Goal: Browse casually: Explore the website without a specific task or goal

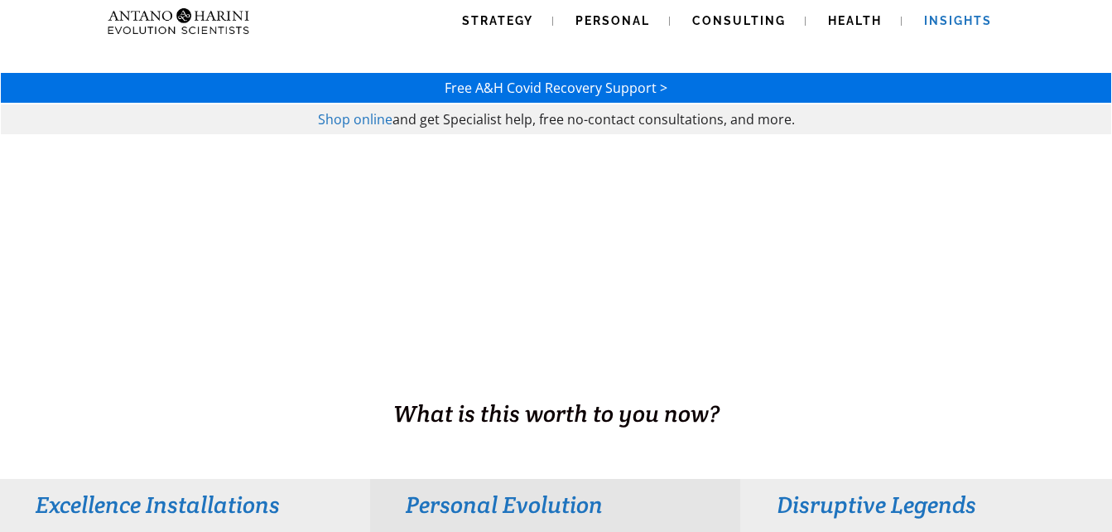
click at [983, 21] on span "Insights" at bounding box center [958, 20] width 68 height 13
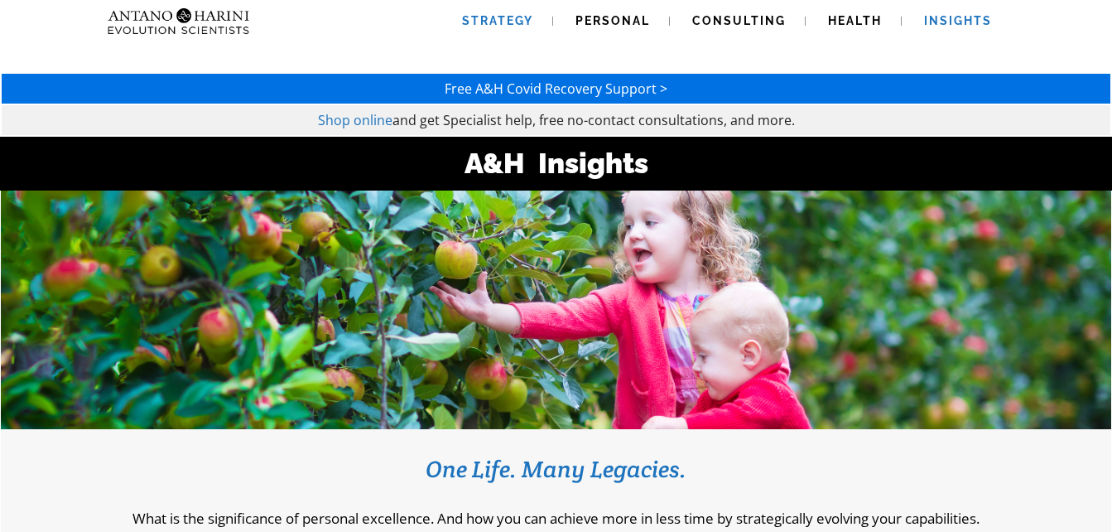
click at [488, 12] on link "Strategy" at bounding box center [497, 21] width 111 height 42
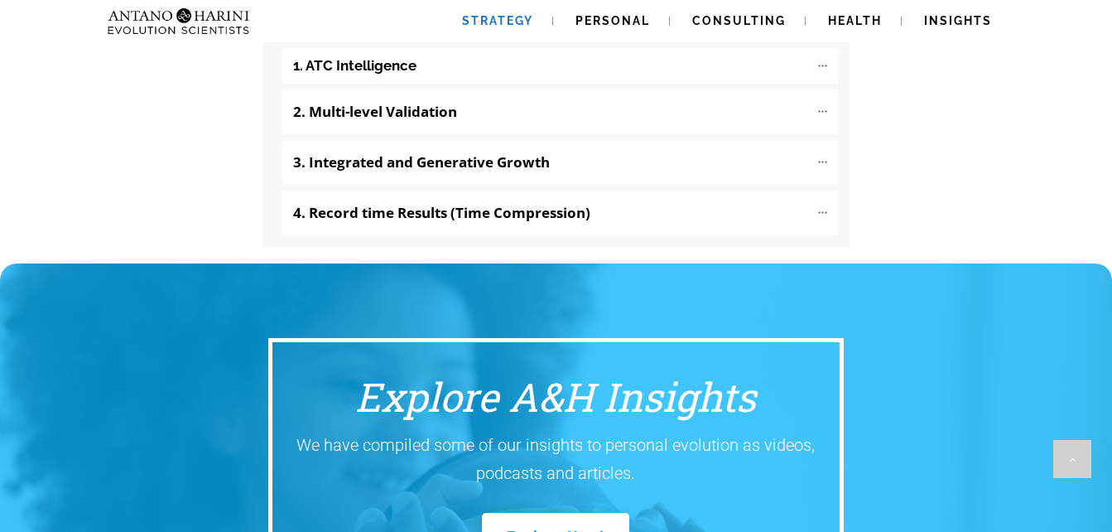
scroll to position [2468, 0]
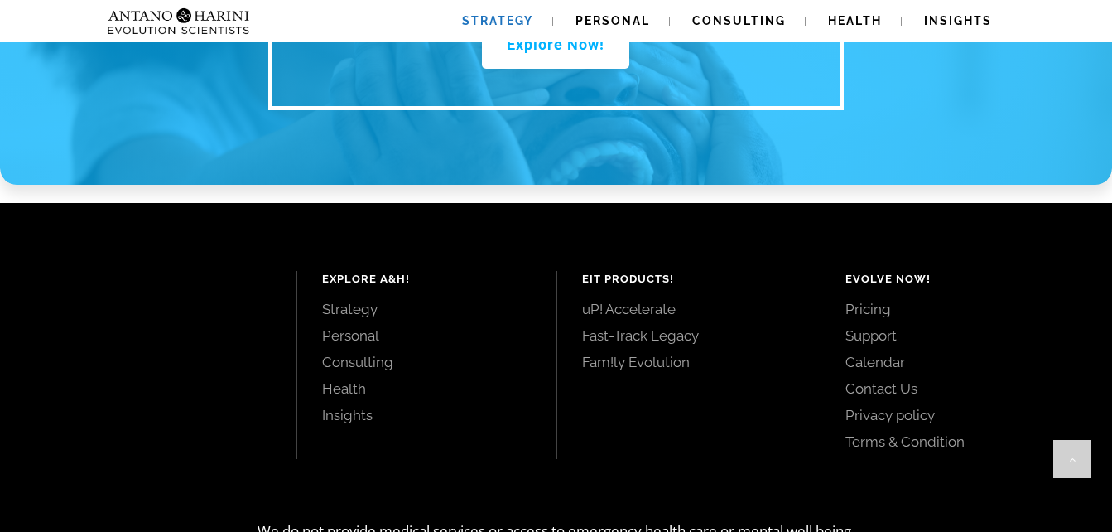
click at [359, 326] on link "Personal" at bounding box center [426, 335] width 209 height 18
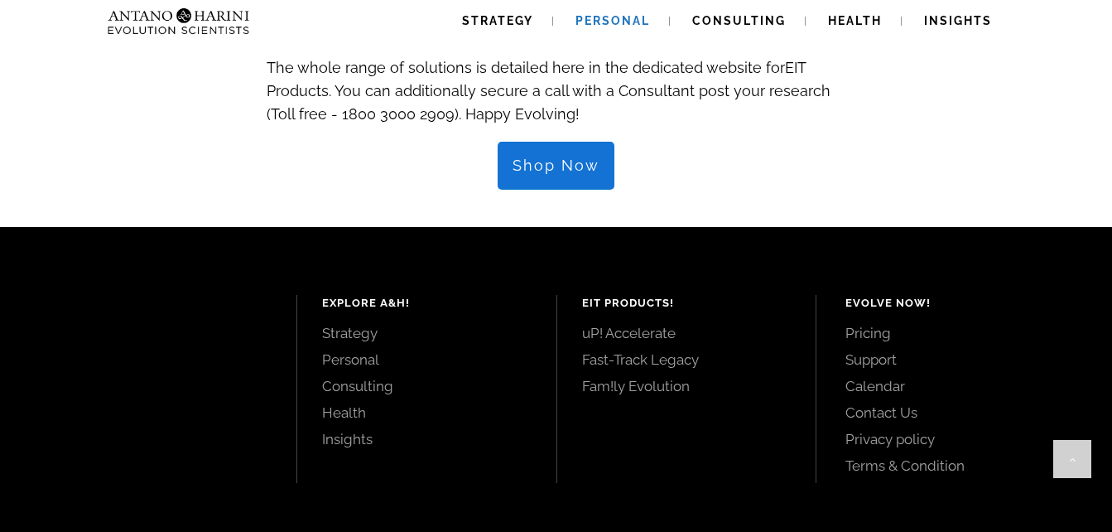
scroll to position [1996, 0]
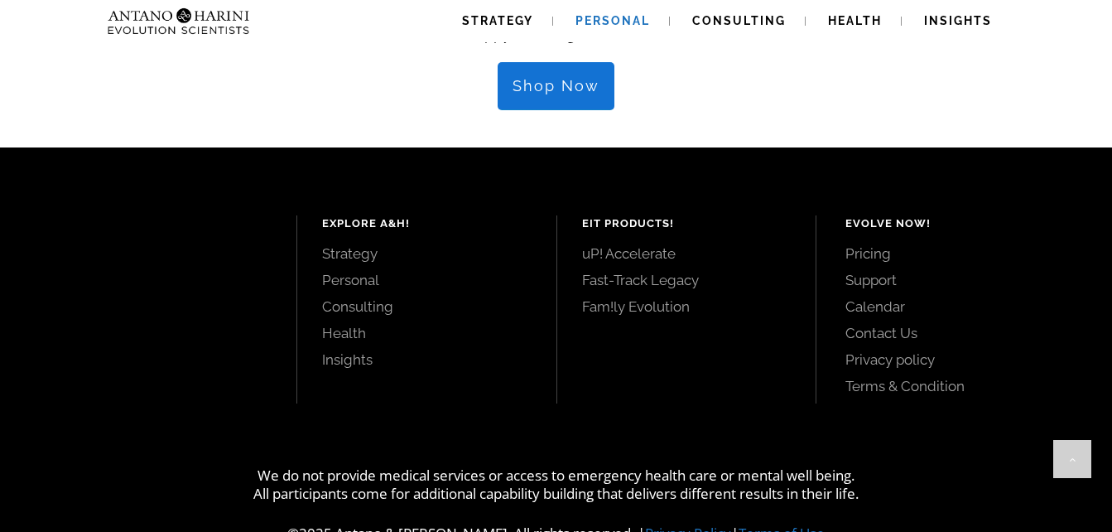
click at [652, 271] on link "Fast-Track Legacy" at bounding box center [686, 280] width 209 height 18
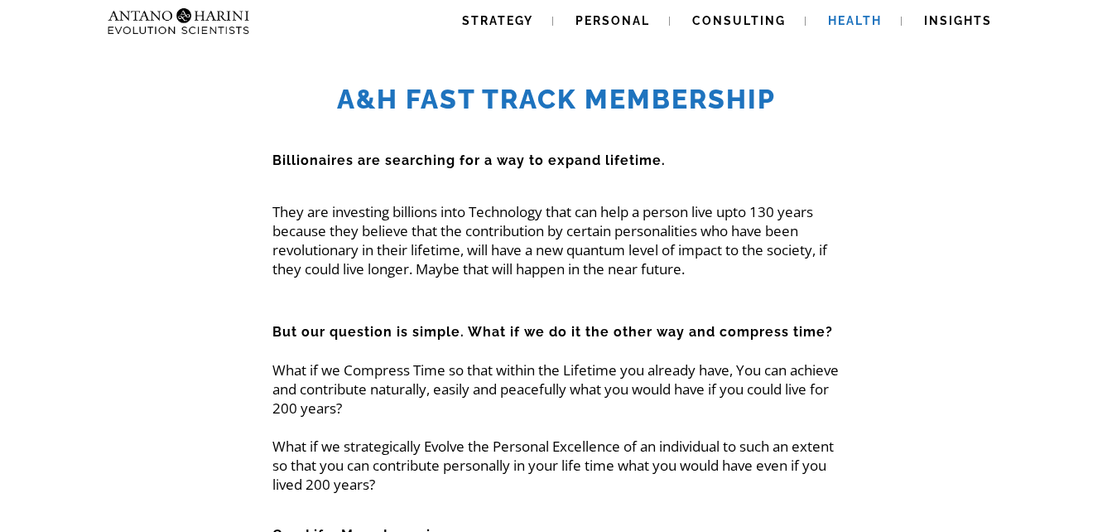
click at [881, 21] on span "Health" at bounding box center [855, 20] width 54 height 13
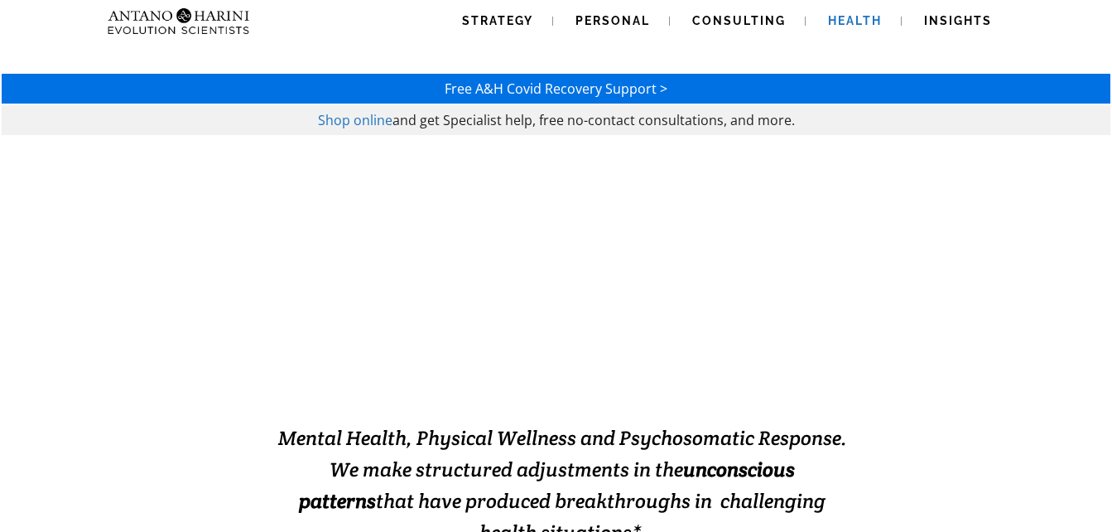
click at [363, 123] on span "Shop online" at bounding box center [355, 120] width 75 height 18
